Goal: Task Accomplishment & Management: Use online tool/utility

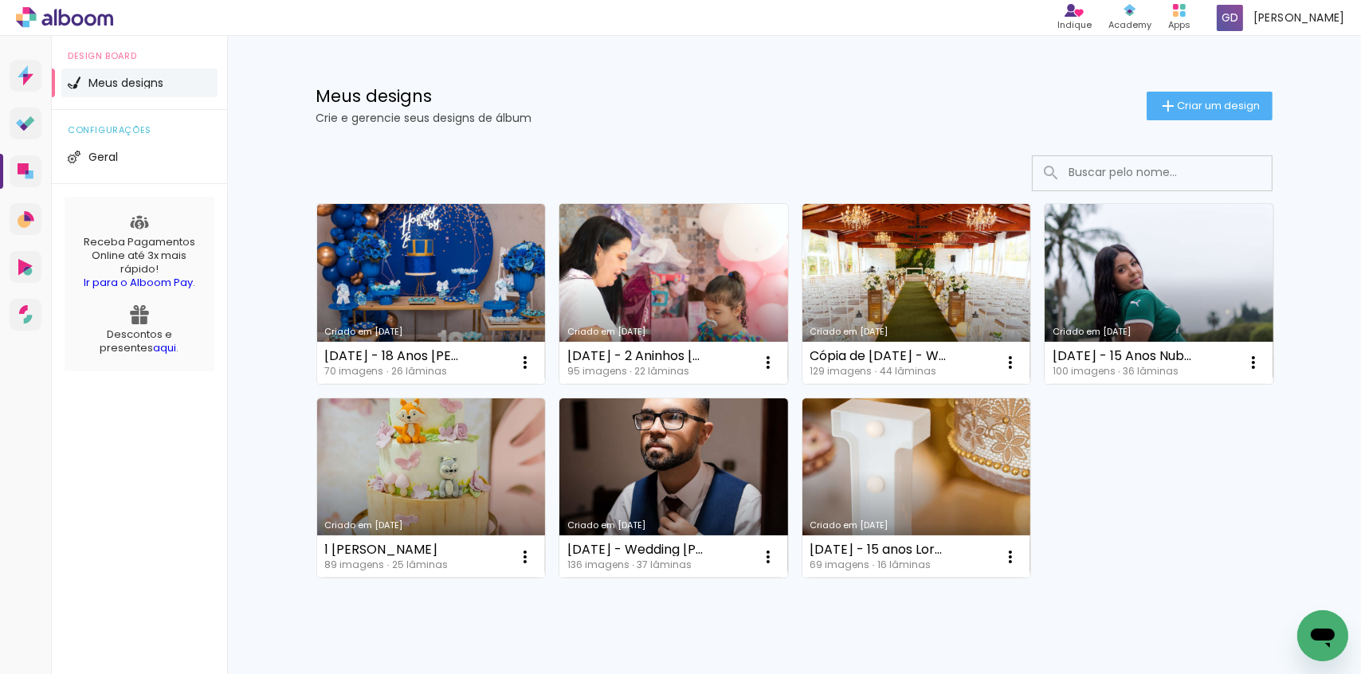
click at [618, 280] on link "Criado em [DATE]" at bounding box center [673, 294] width 229 height 180
click at [674, 282] on link "Criado em [DATE]" at bounding box center [673, 294] width 229 height 180
click at [654, 268] on link "Criado em [DATE]" at bounding box center [673, 294] width 229 height 180
